Goal: Communication & Community: Answer question/provide support

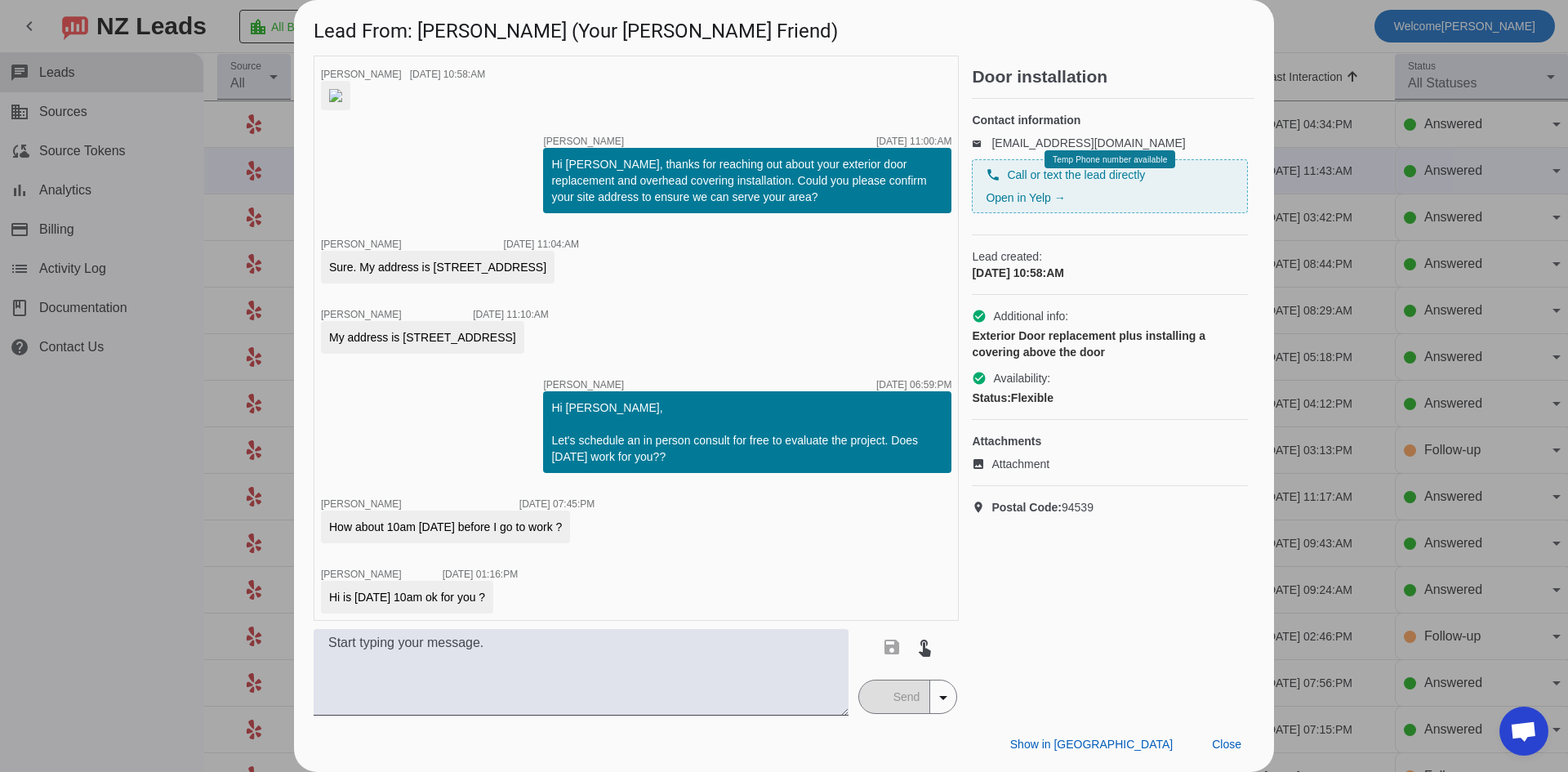
scroll to position [821, 0]
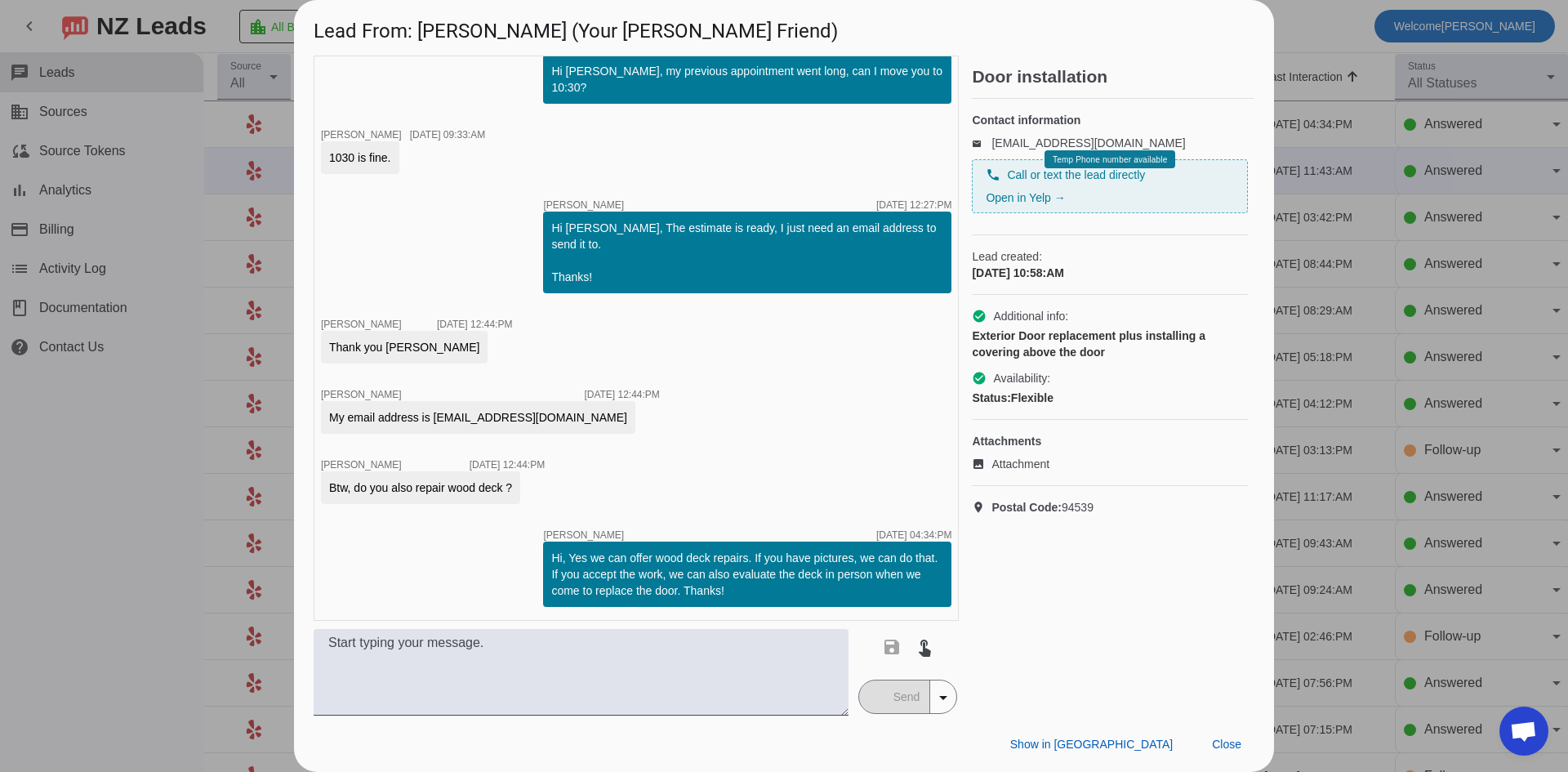
click at [196, 444] on div at bounding box center [784, 386] width 1568 height 772
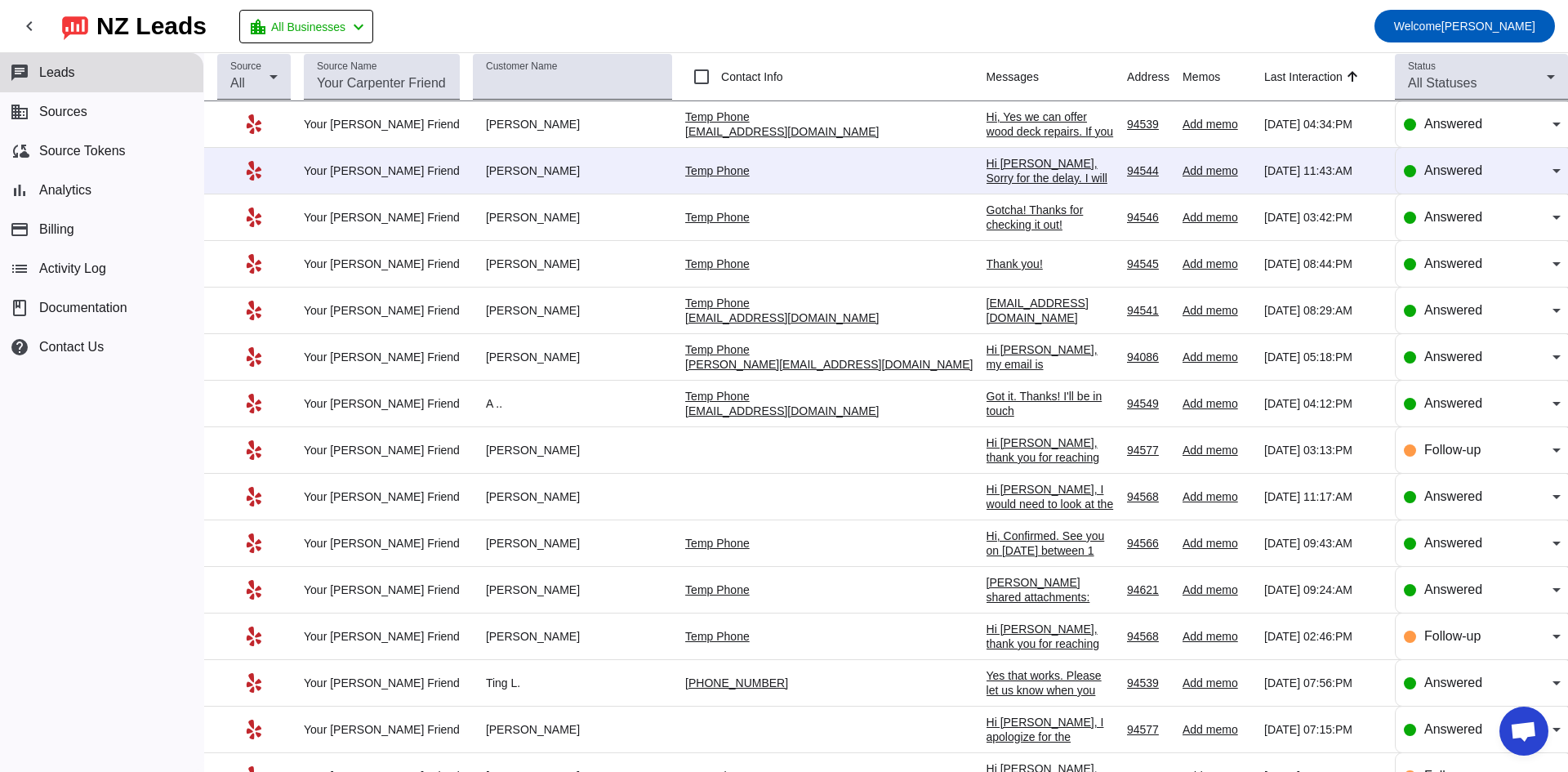
click at [987, 310] on div "[EMAIL_ADDRESS][DOMAIN_NAME]" at bounding box center [1050, 310] width 127 height 30
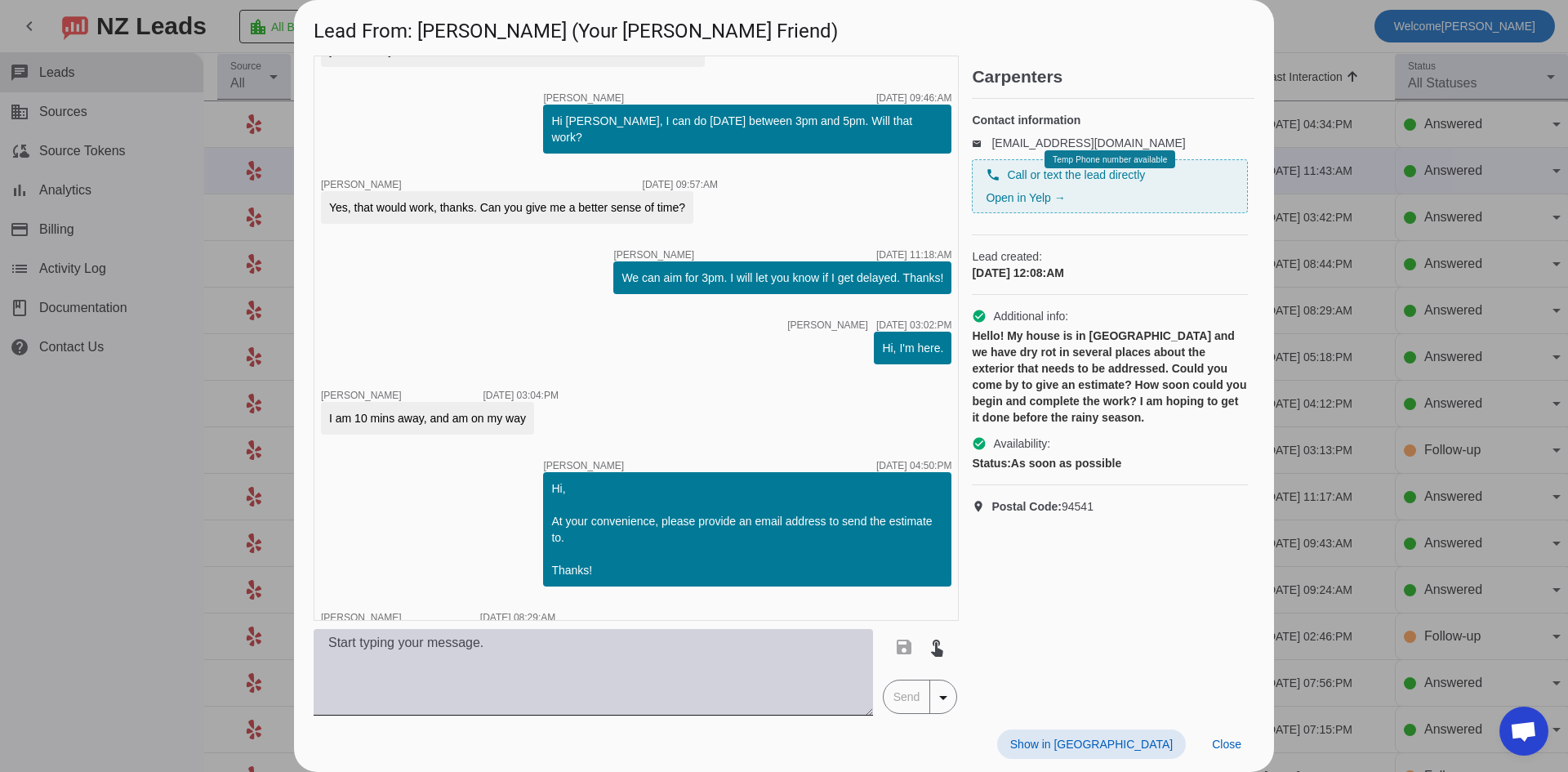
scroll to position [183, 0]
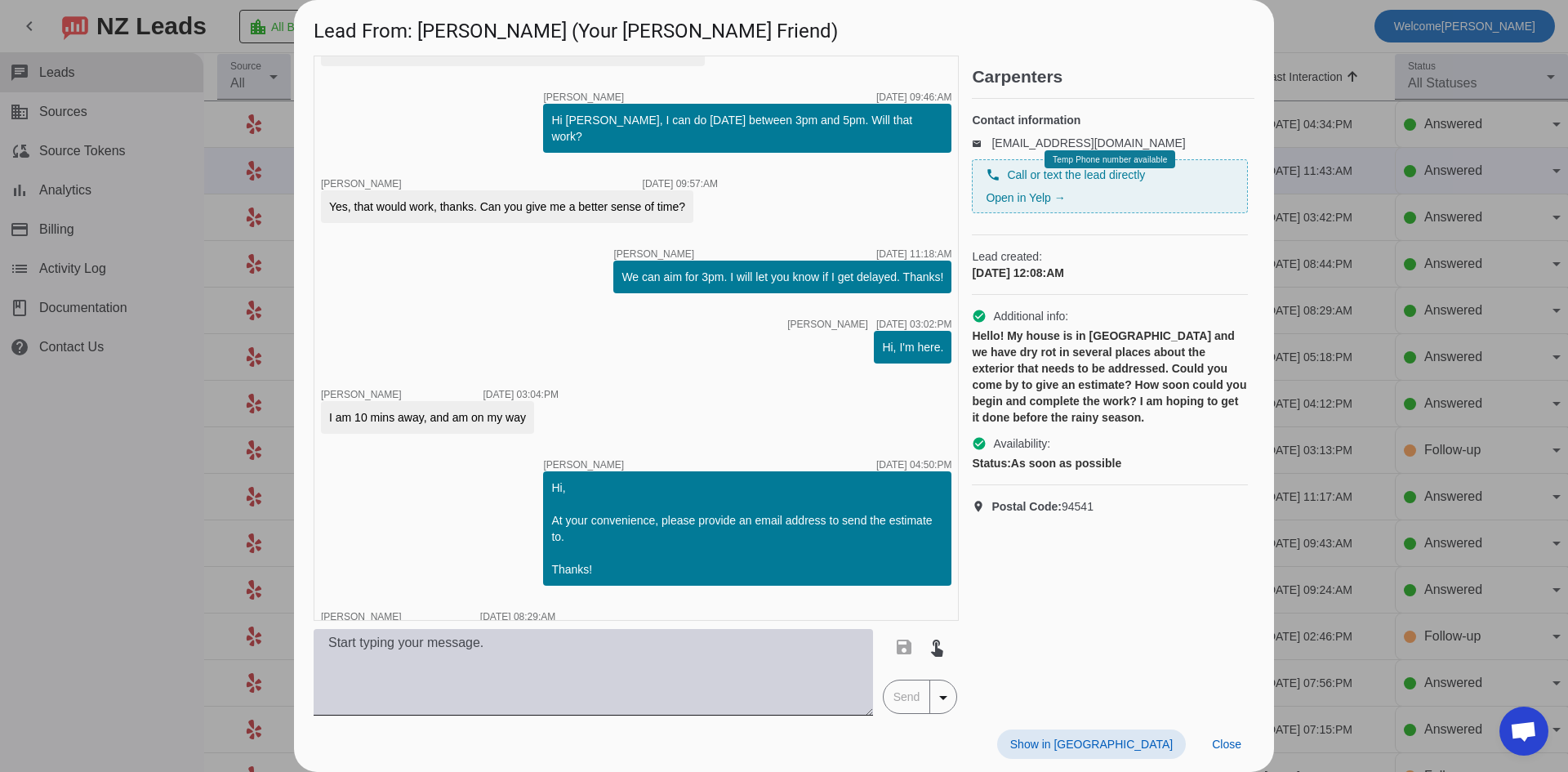
click at [513, 665] on textarea at bounding box center [594, 672] width 559 height 87
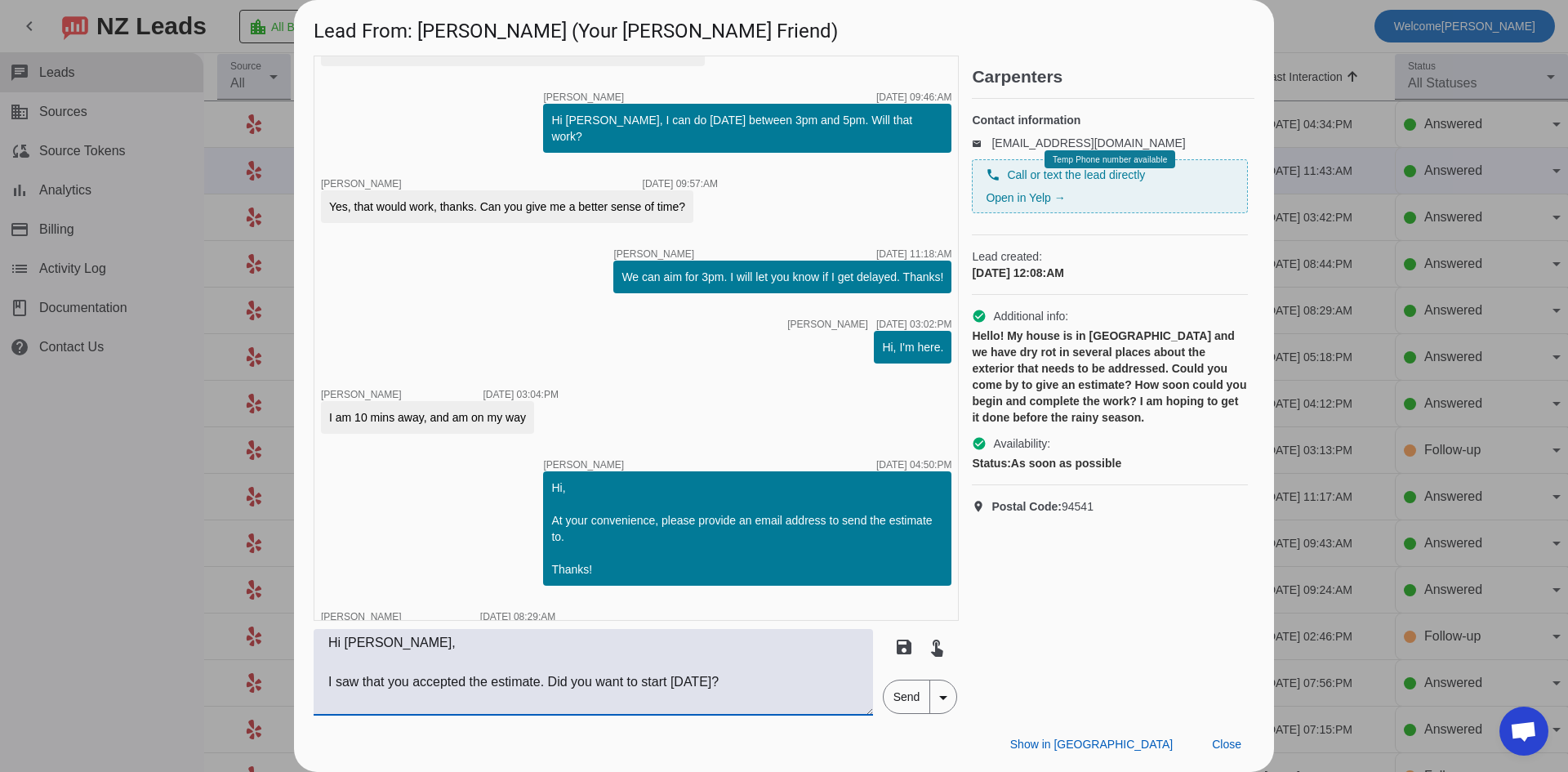
scroll to position [12, 0]
type textarea "Hi [PERSON_NAME], I saw that you accepted the estimate. Did you want to start […"
click at [911, 709] on span "Send" at bounding box center [906, 697] width 47 height 32
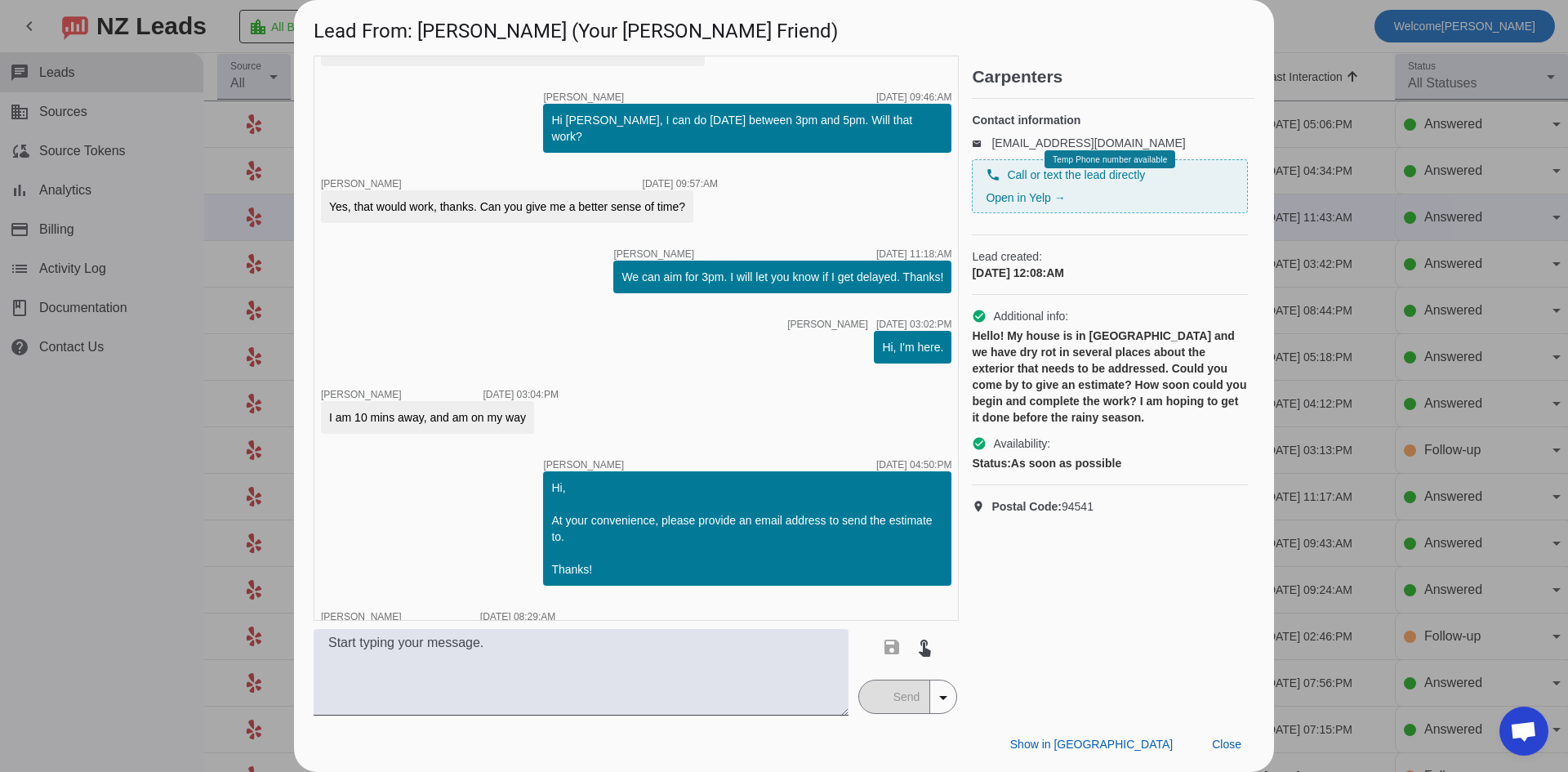
scroll to position [319, 0]
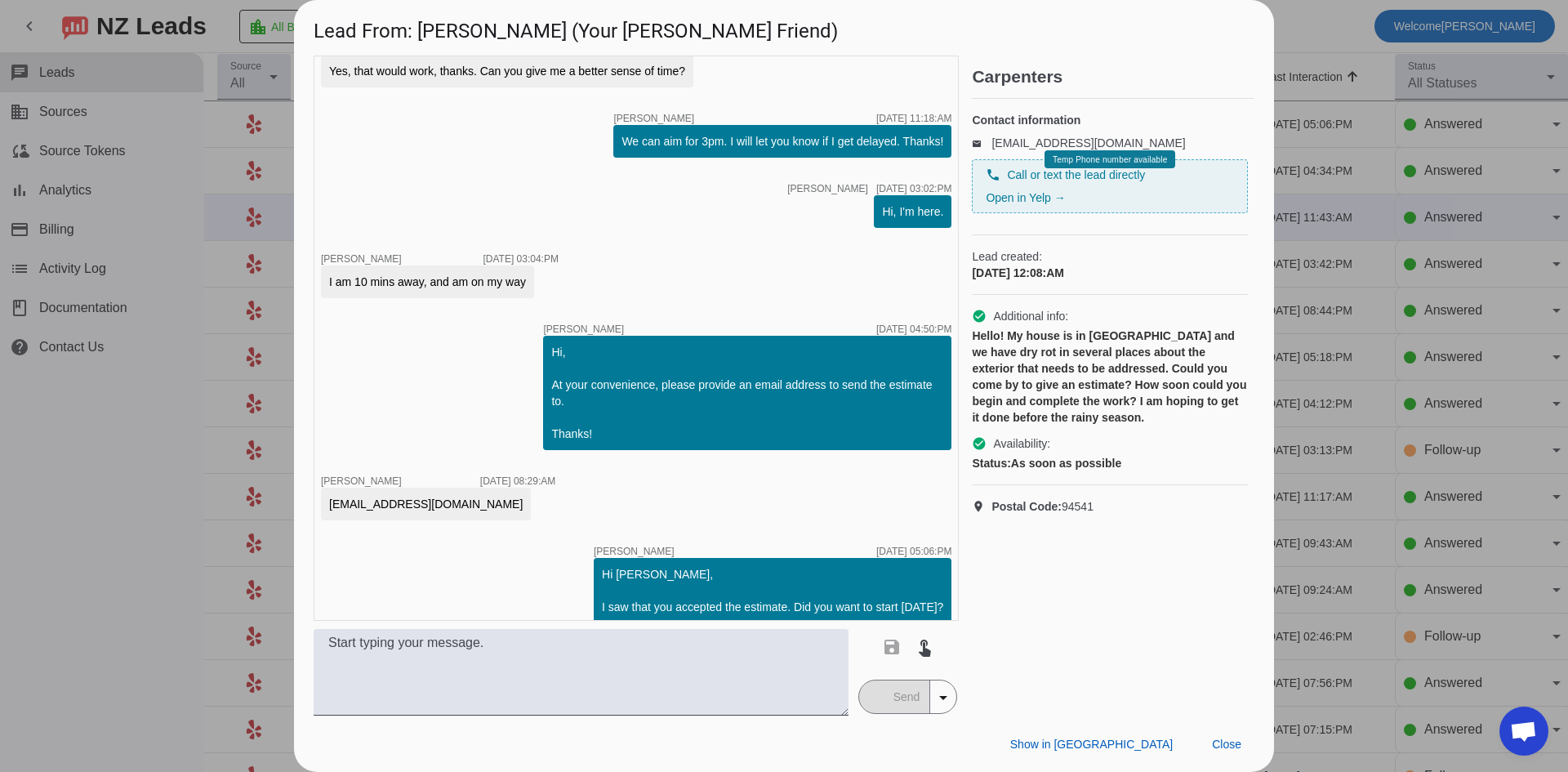
drag, startPoint x: 94, startPoint y: 545, endPoint x: 128, endPoint y: 520, distance: 42.2
click at [95, 544] on div at bounding box center [784, 386] width 1568 height 772
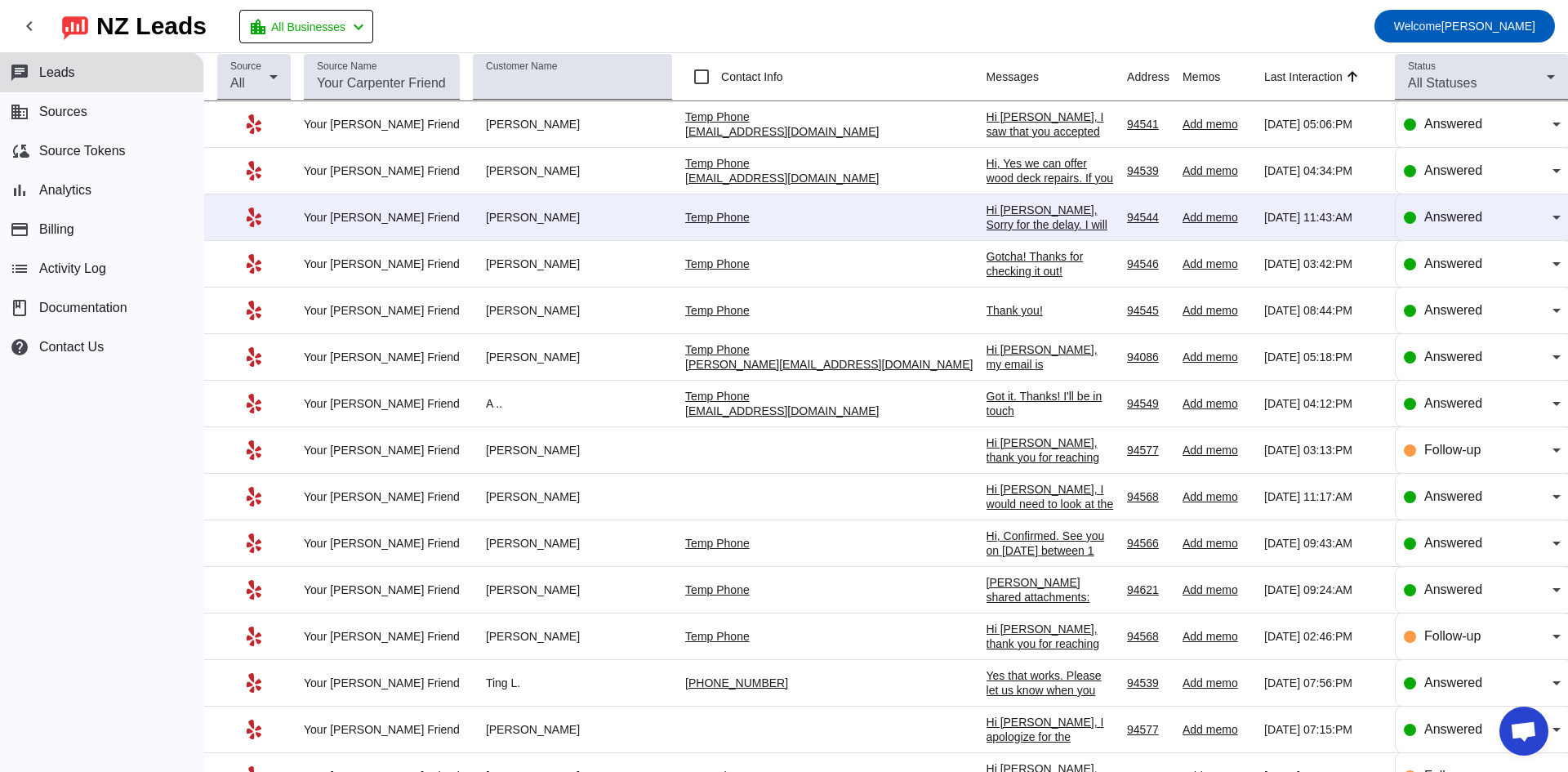
click at [987, 224] on div "Hi [PERSON_NAME], Sorry for the delay. I will review this in a couple hours. Tt…" at bounding box center [1050, 239] width 127 height 73
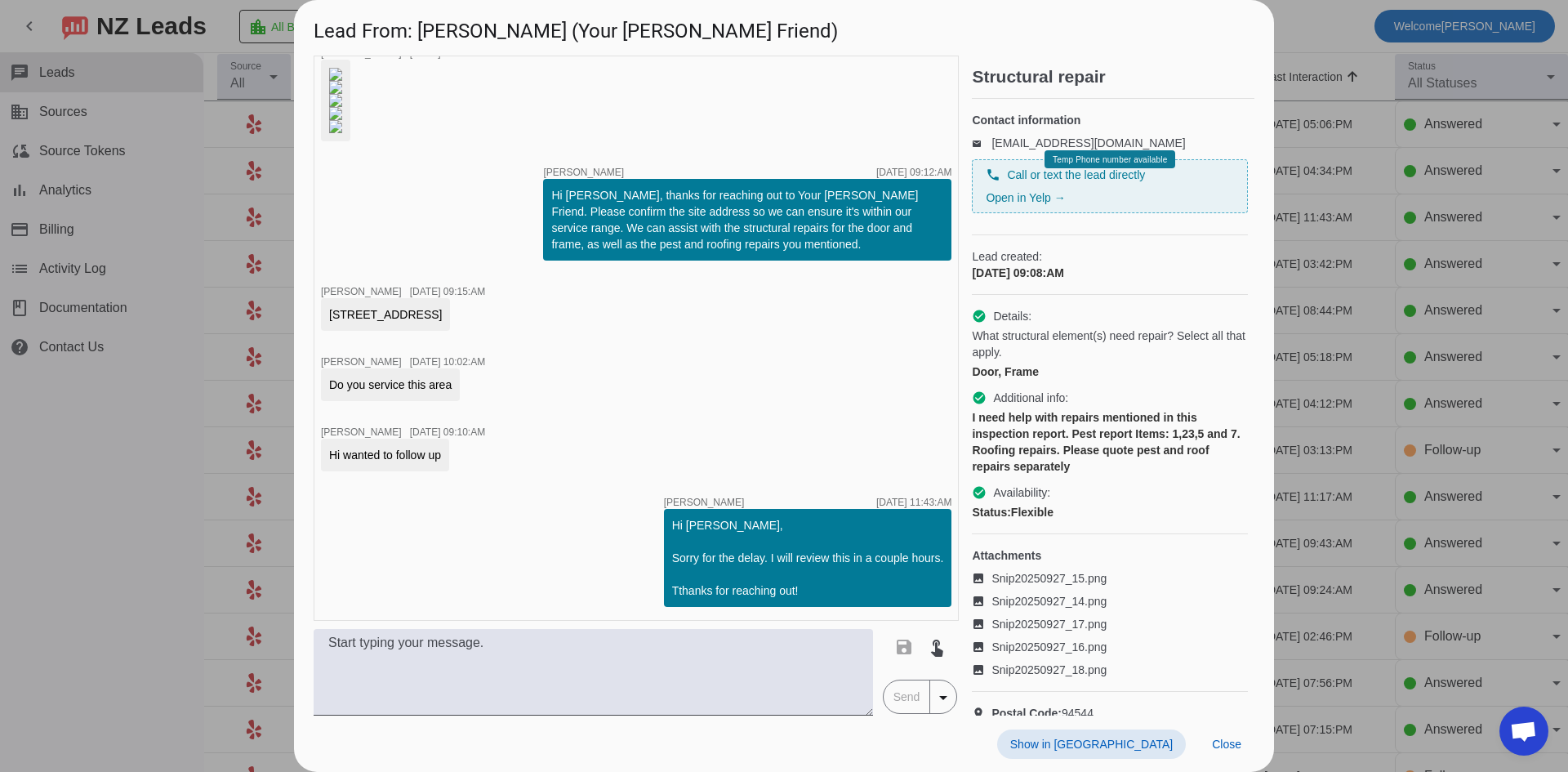
scroll to position [309, 0]
click at [510, 657] on textarea at bounding box center [594, 672] width 559 height 87
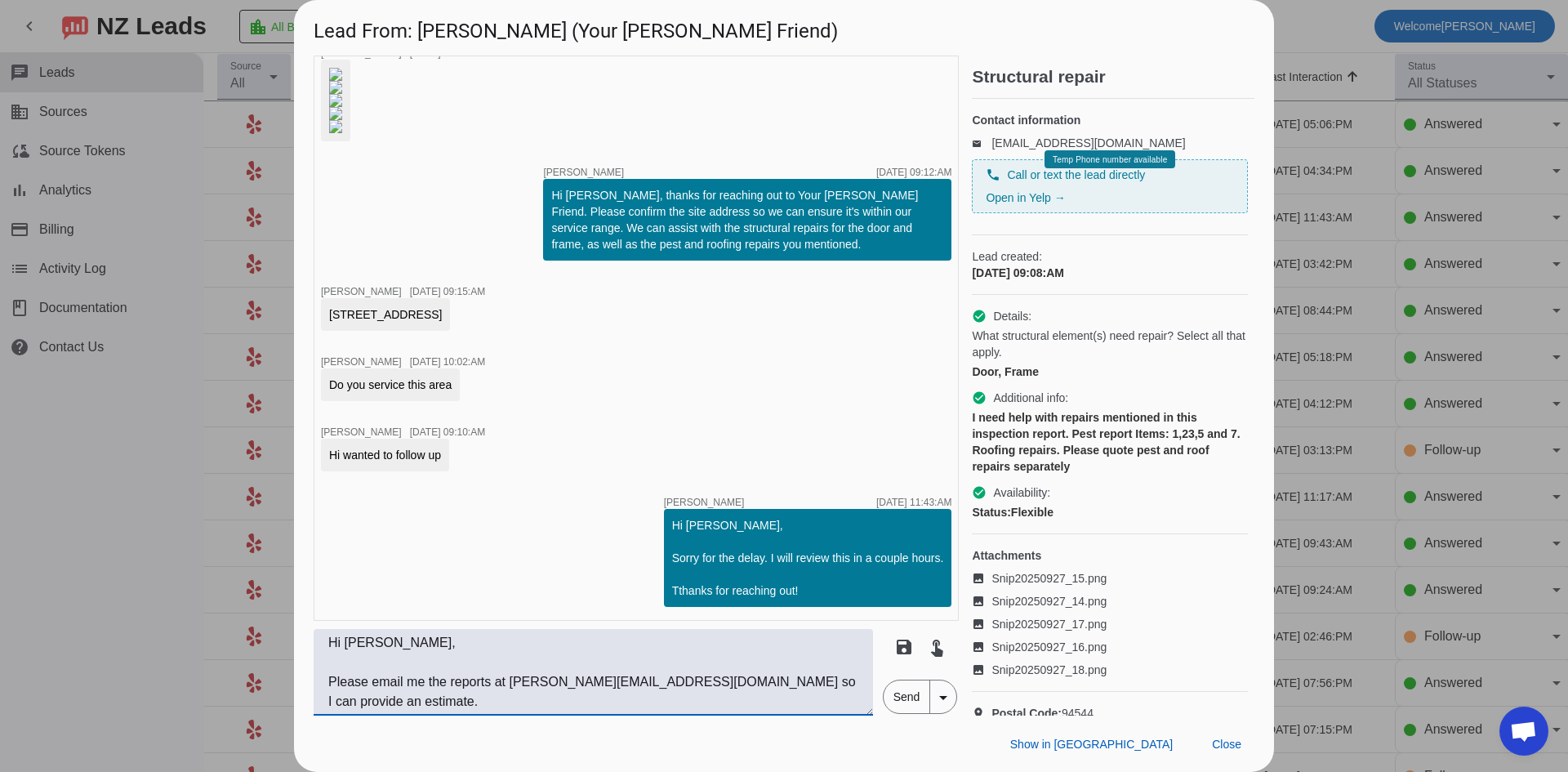
scroll to position [555, 0]
type textarea "Hi [PERSON_NAME], Please email me the reports at [PERSON_NAME][EMAIL_ADDRESS][D…"
click at [920, 702] on span "Send" at bounding box center [906, 697] width 47 height 32
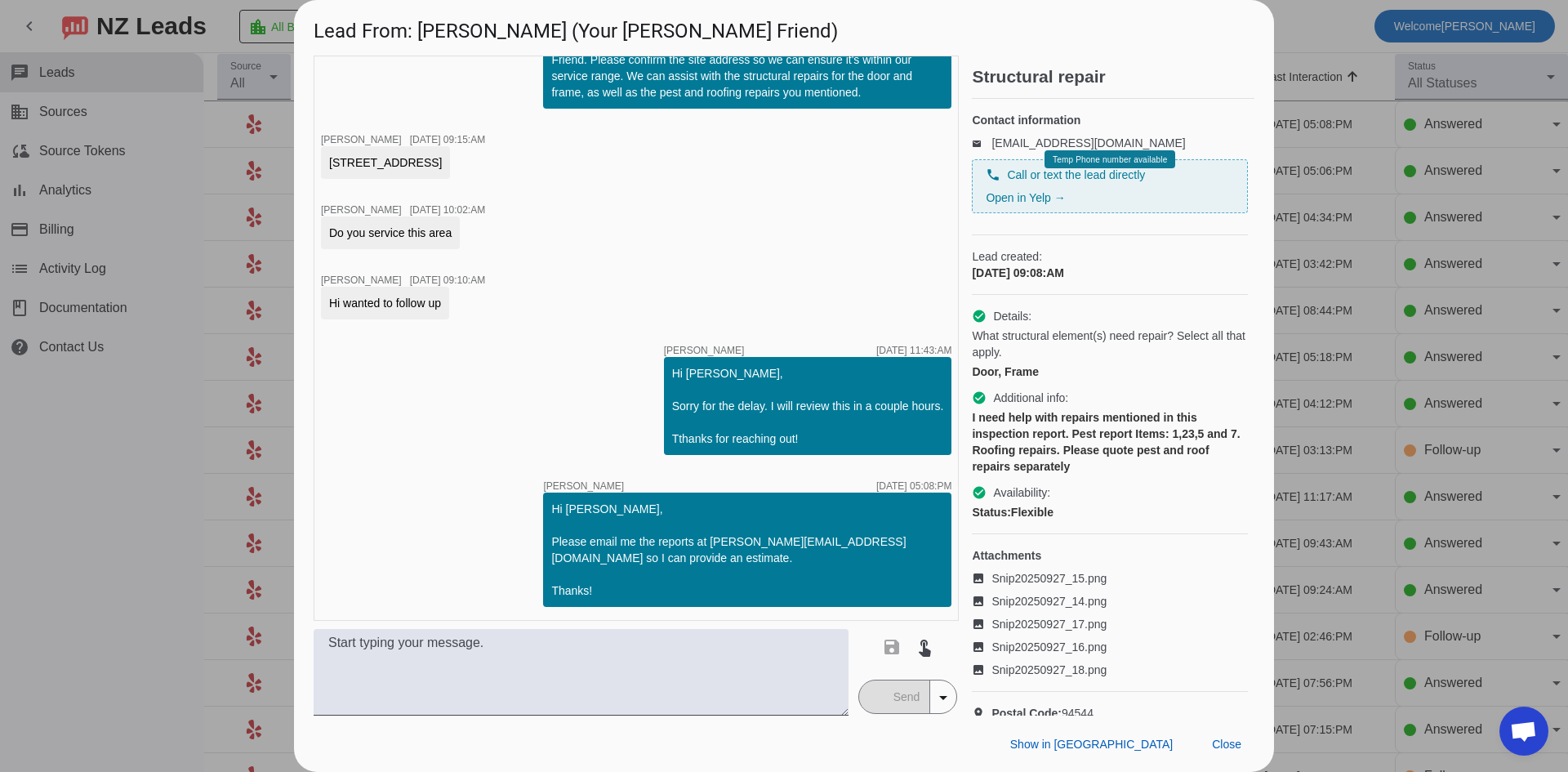
scroll to position [706, 0]
click at [149, 364] on div at bounding box center [784, 386] width 1568 height 772
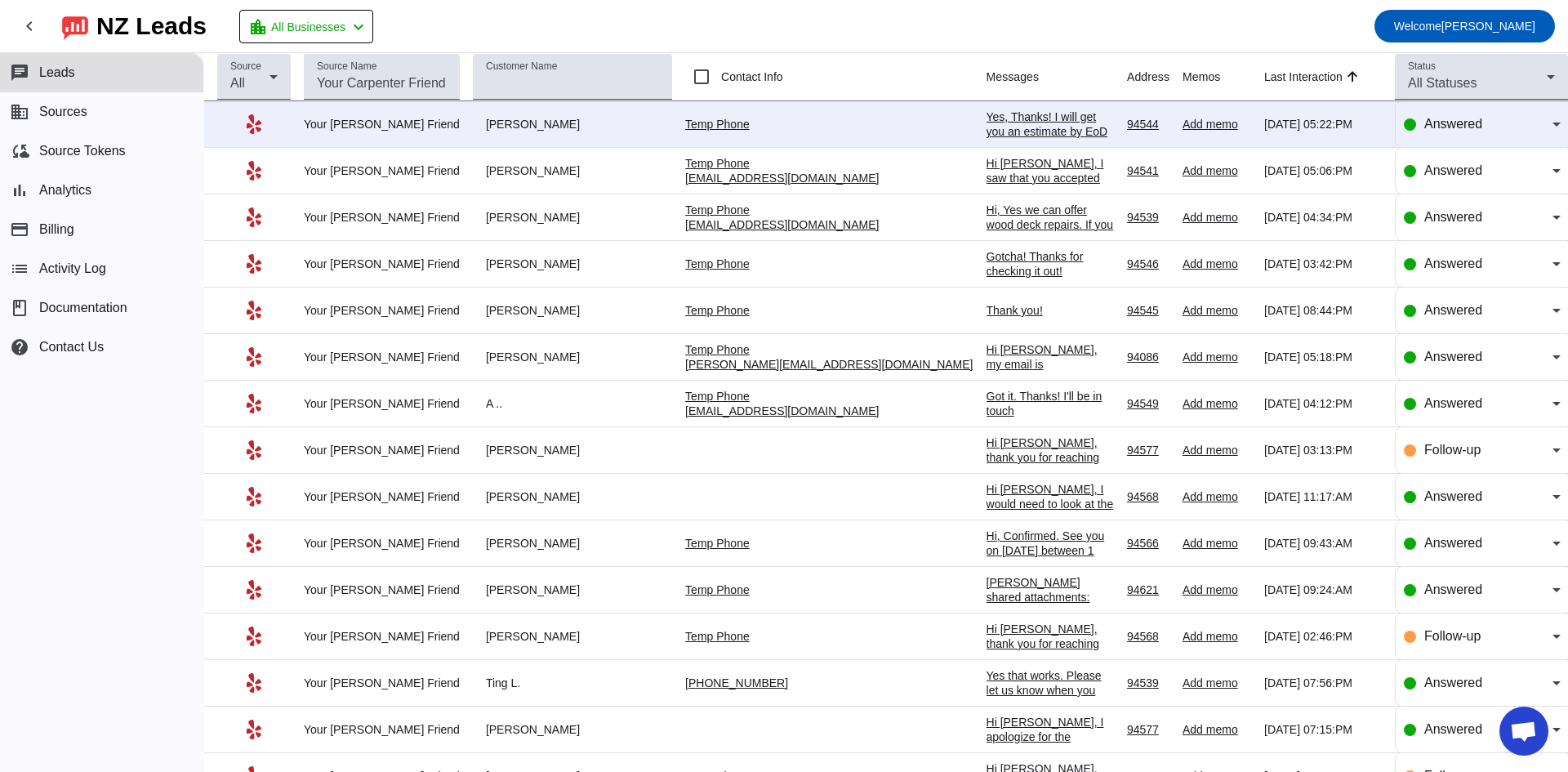
click at [987, 128] on div "Yes, Thanks! I will get you an estimate by EoD [DATE]. Thanks!" at bounding box center [1050, 131] width 127 height 44
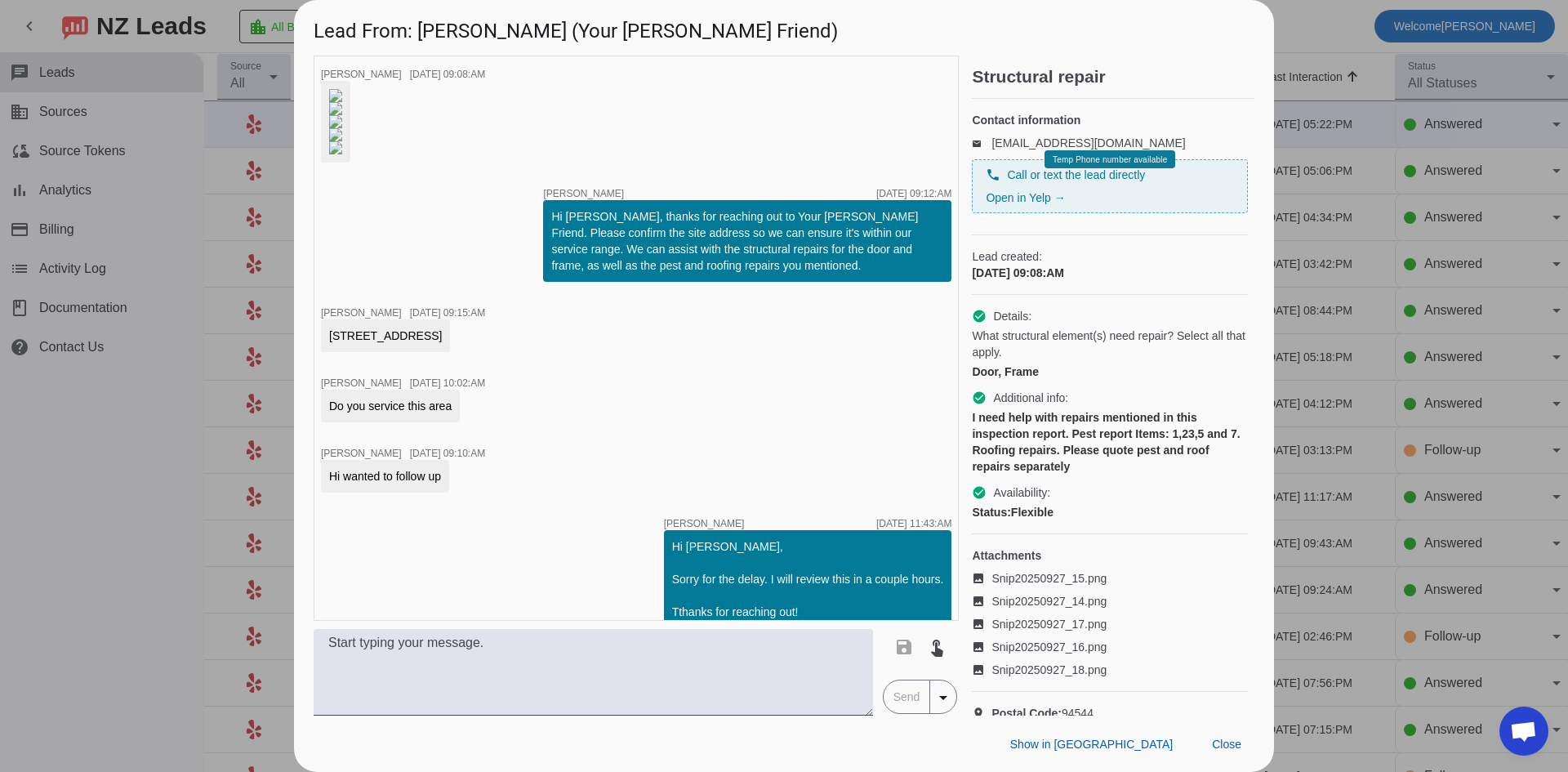
scroll to position [847, 0]
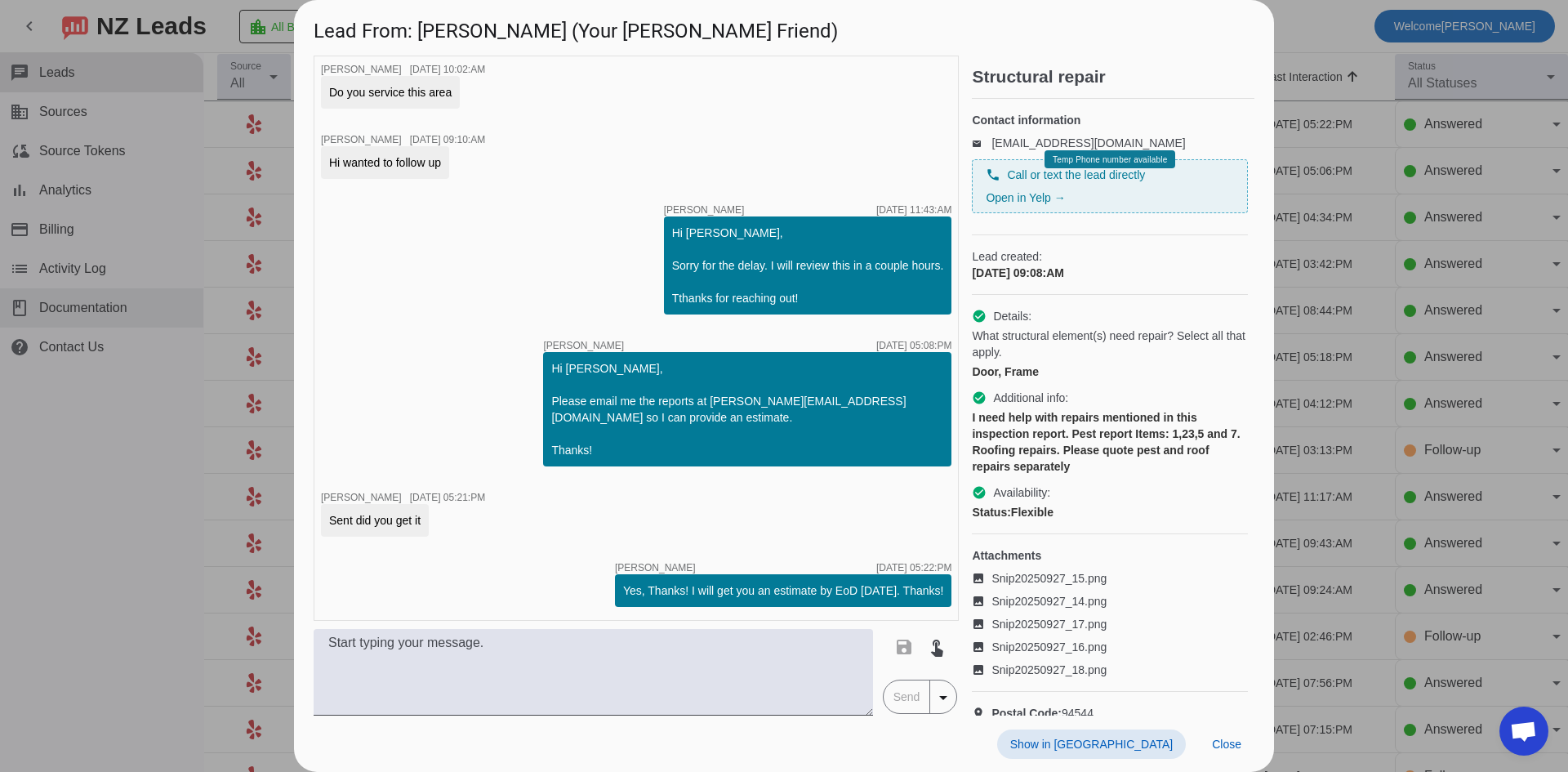
drag, startPoint x: 101, startPoint y: 428, endPoint x: 171, endPoint y: 326, distance: 123.7
click at [101, 426] on div at bounding box center [784, 386] width 1568 height 772
